Goal: Information Seeking & Learning: Learn about a topic

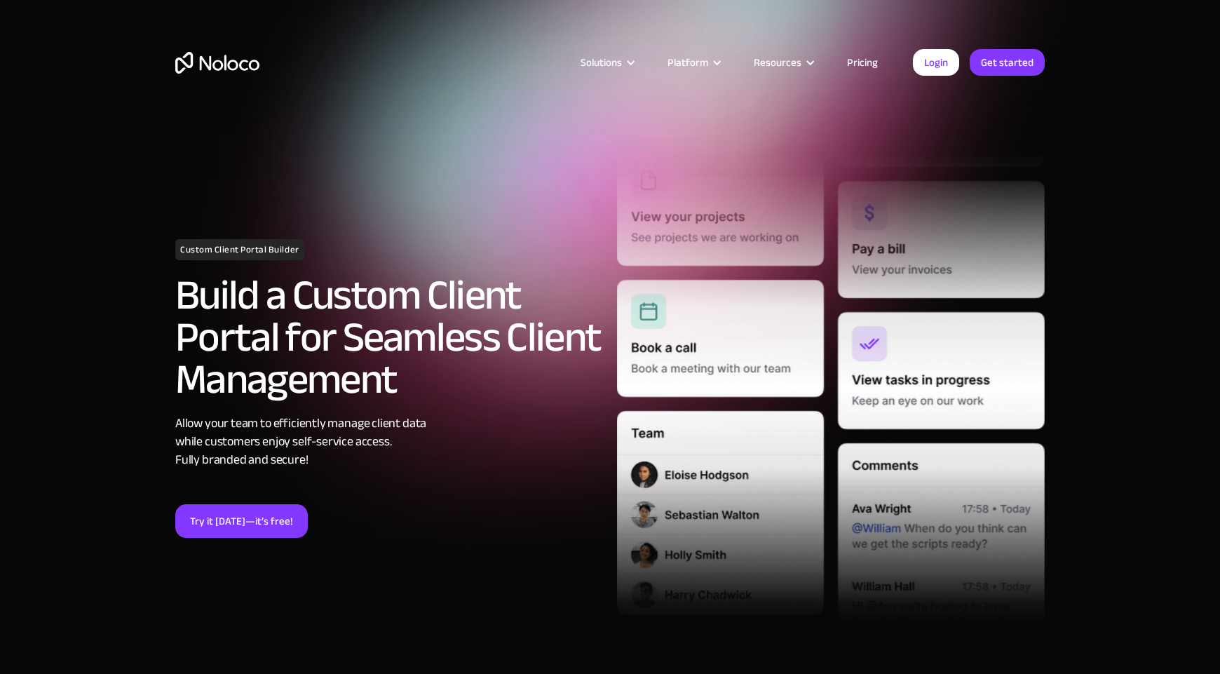
click at [862, 45] on div "Solutions Use Cases Business Types Project Management Keep track of customers, …" at bounding box center [609, 76] width 897 height 83
click at [862, 68] on link "Pricing" at bounding box center [862, 62] width 66 height 18
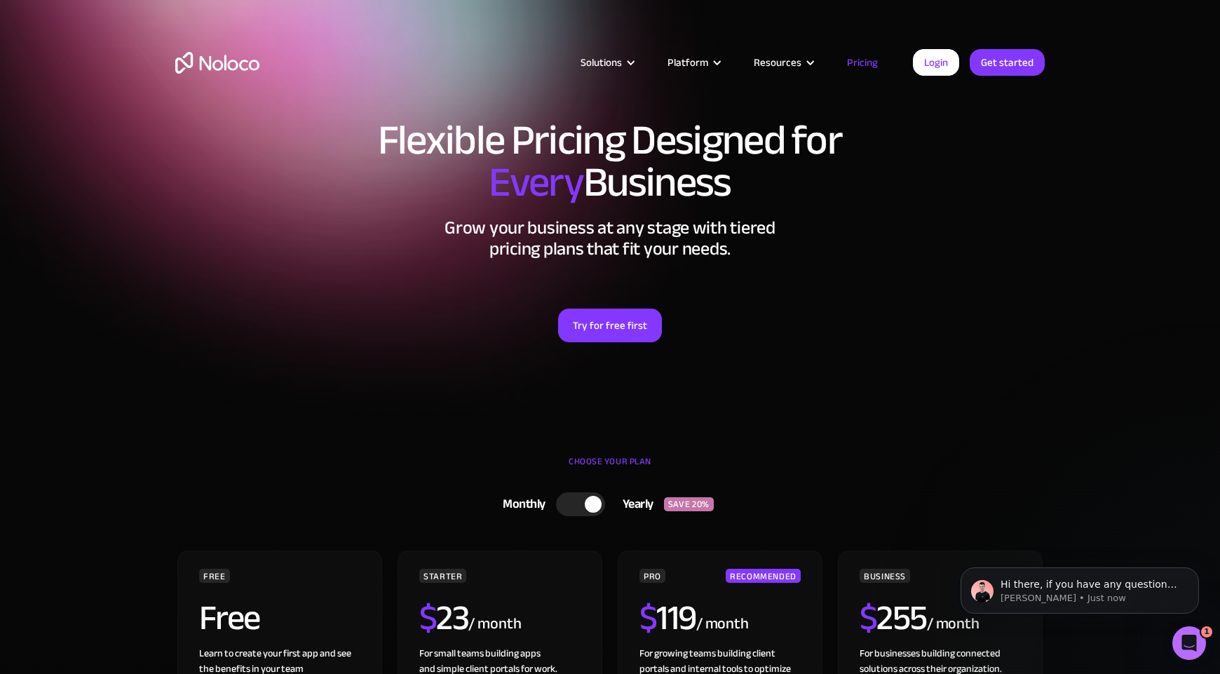
click at [604, 465] on div "CHOOSE YOUR PLAN" at bounding box center [609, 468] width 869 height 35
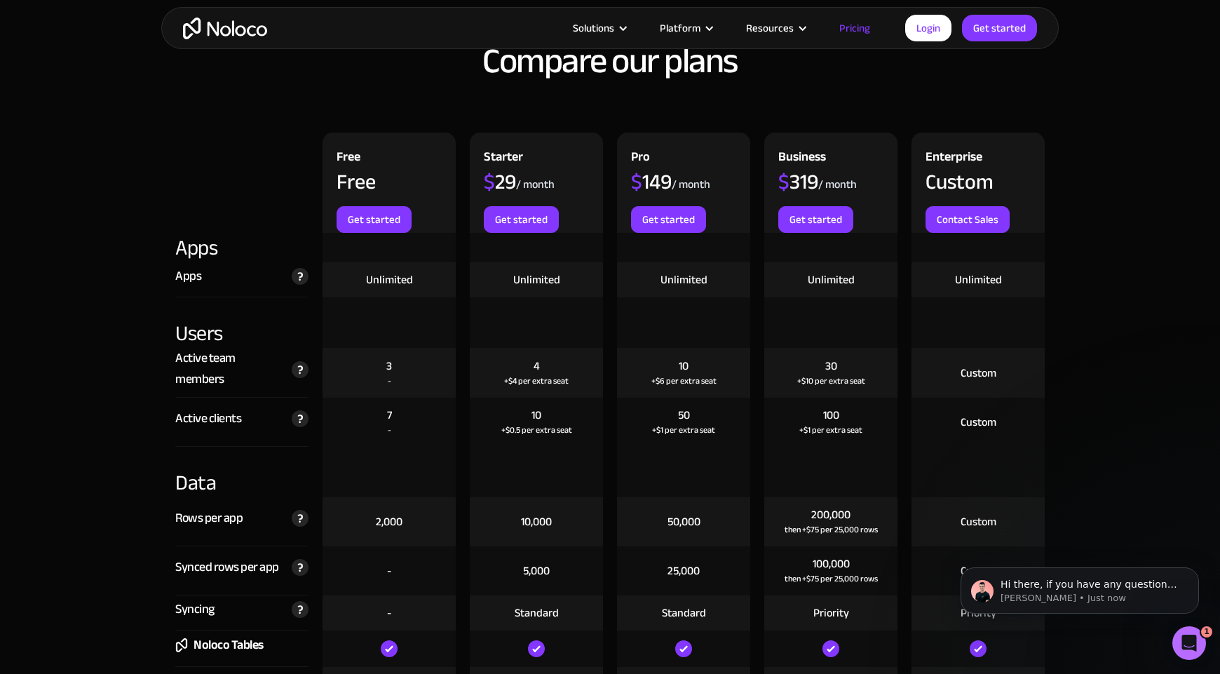
scroll to position [998, 0]
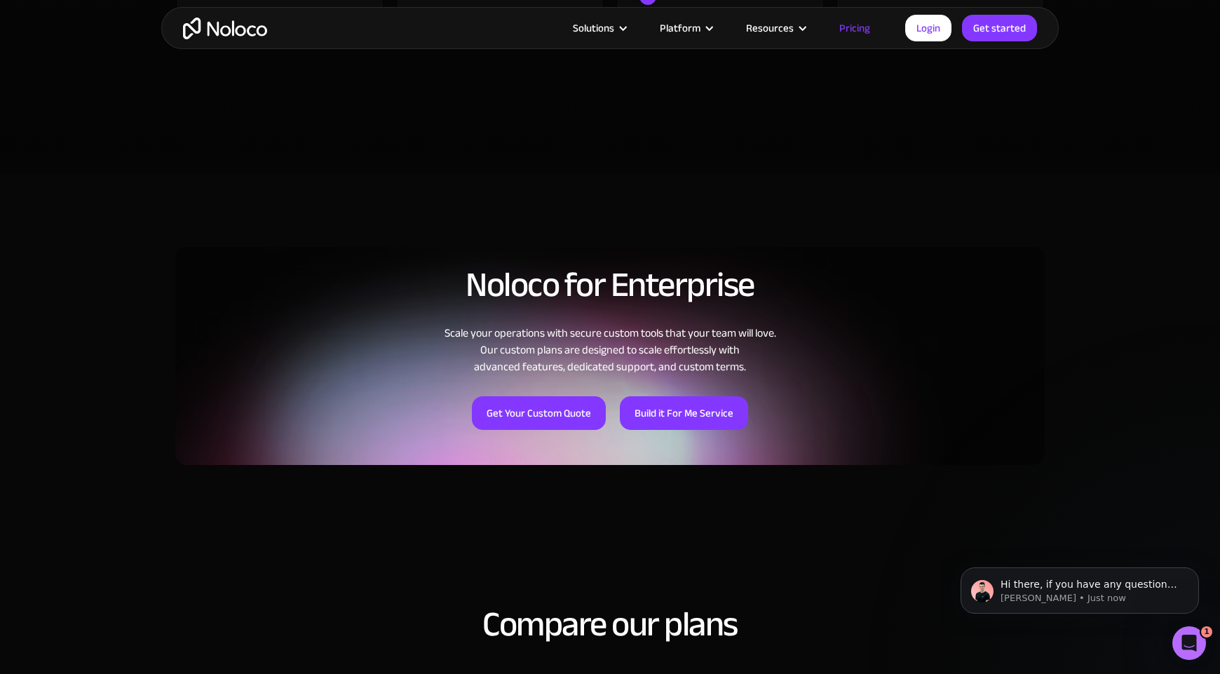
click at [195, 24] on img "home" at bounding box center [225, 29] width 84 height 22
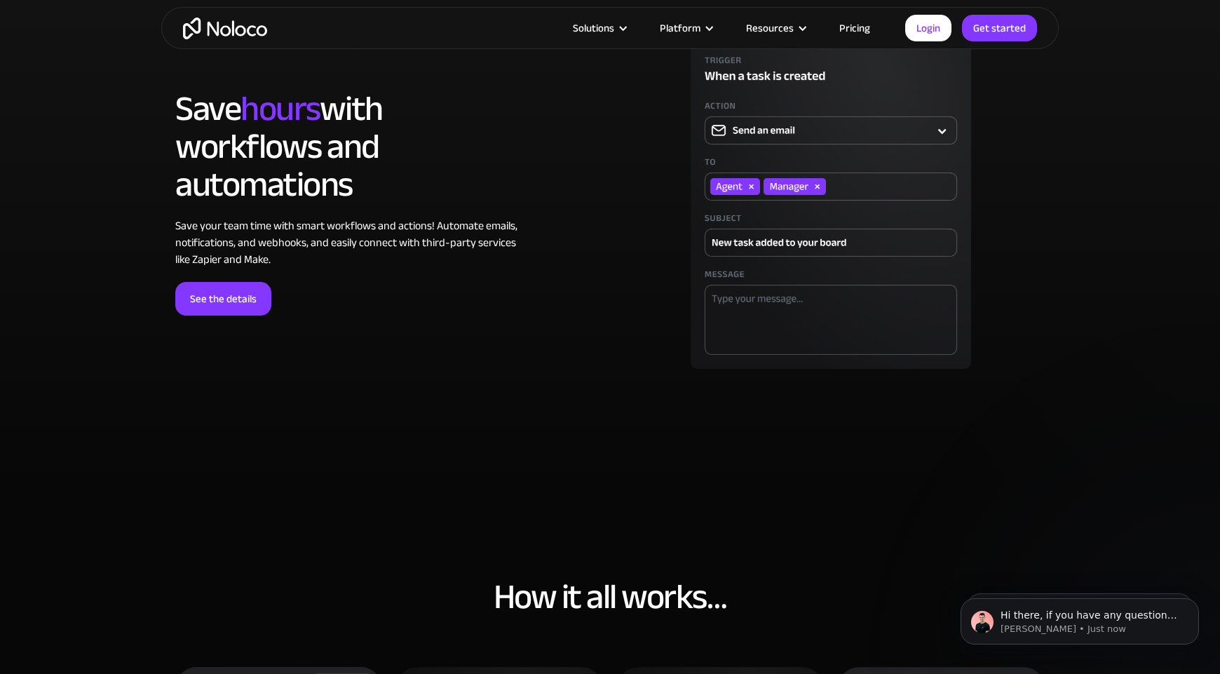
scroll to position [4051, 0]
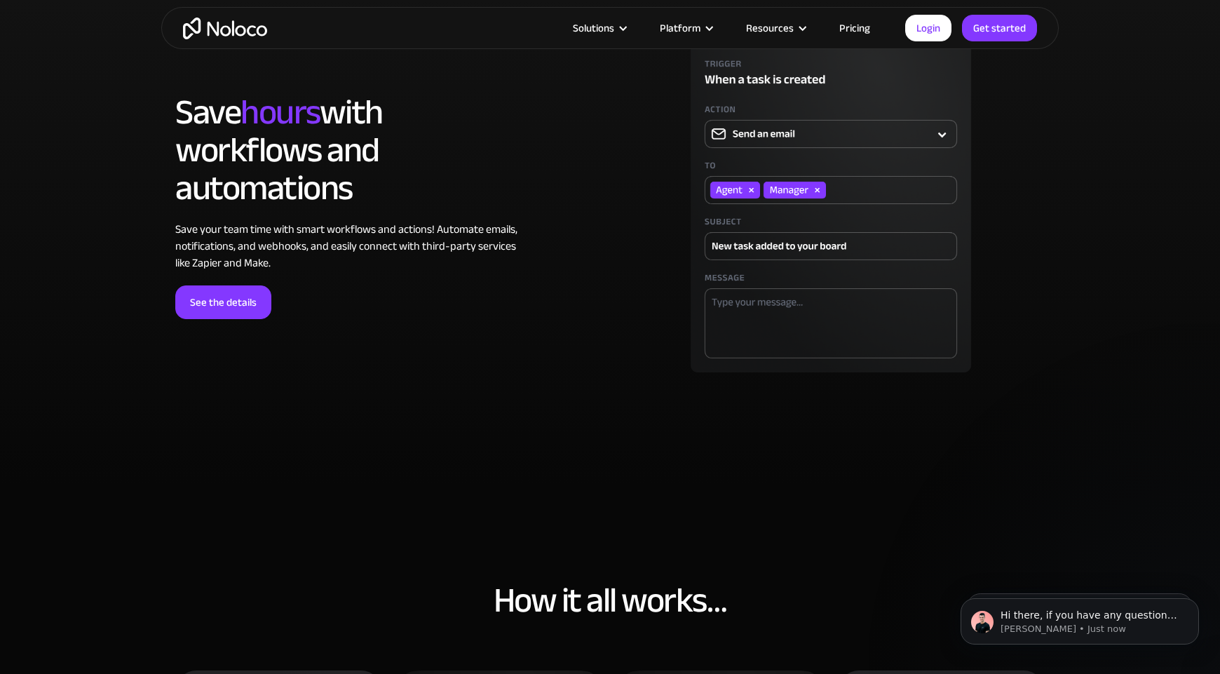
click at [859, 31] on link "Pricing" at bounding box center [854, 28] width 66 height 18
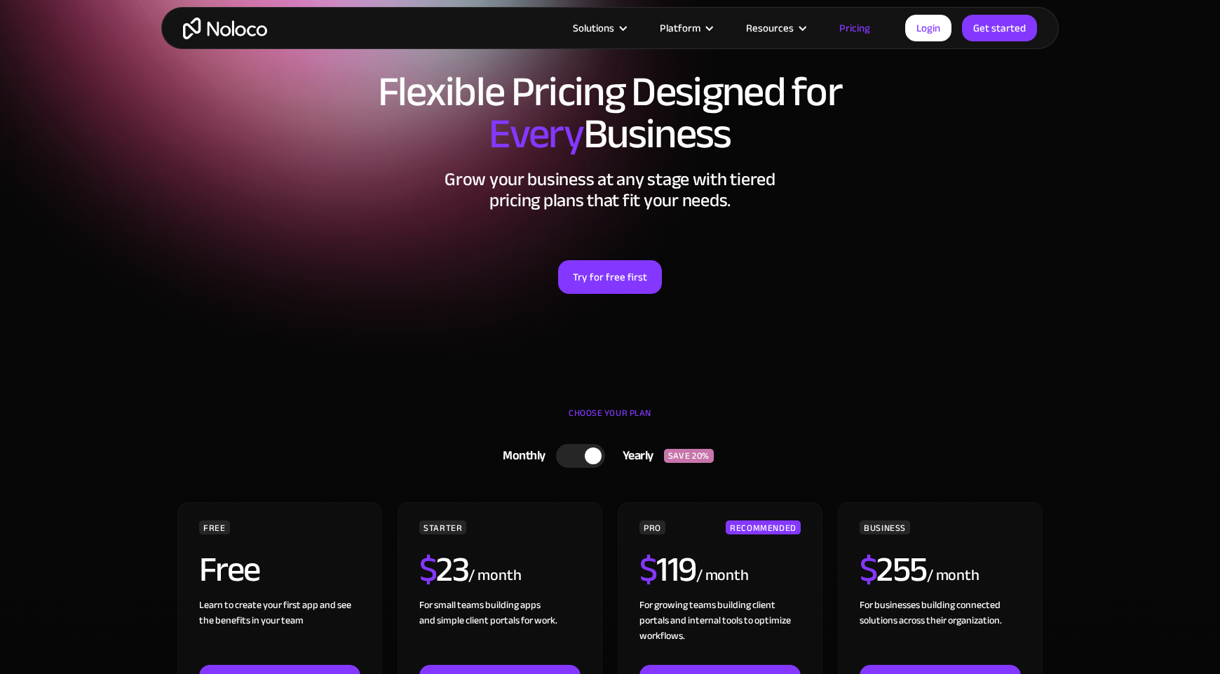
scroll to position [48, 0]
click at [585, 456] on div at bounding box center [593, 456] width 17 height 17
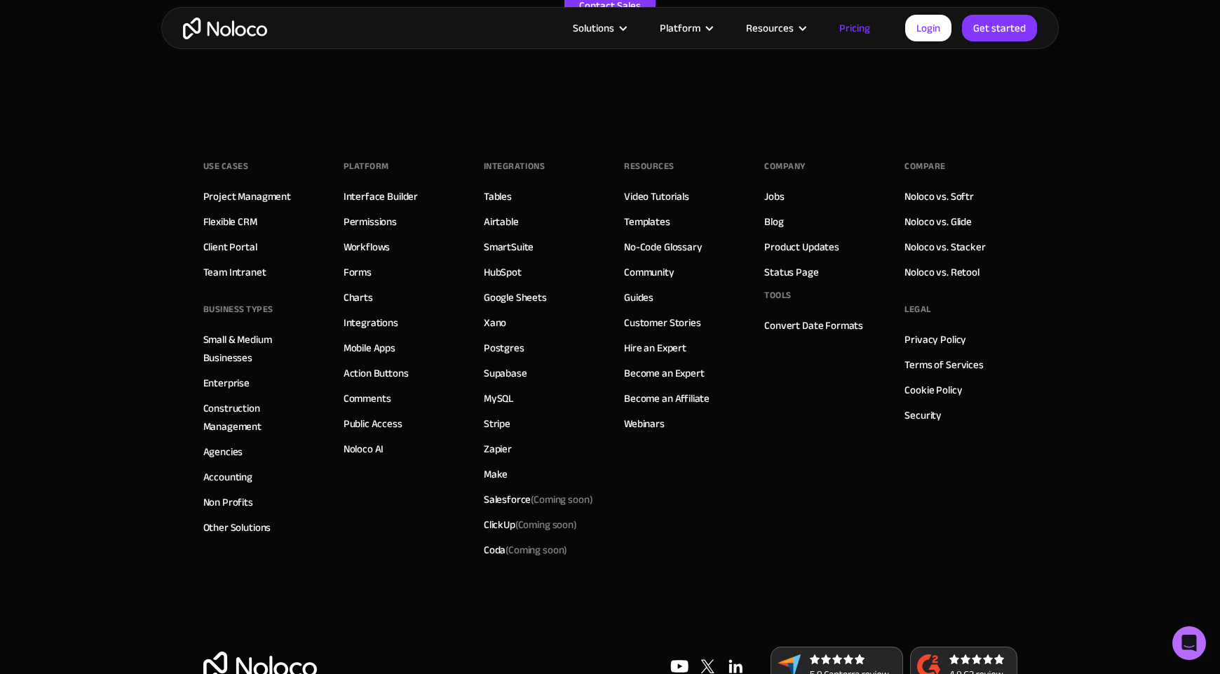
scroll to position [7096, 0]
